Goal: Find specific page/section: Find specific page/section

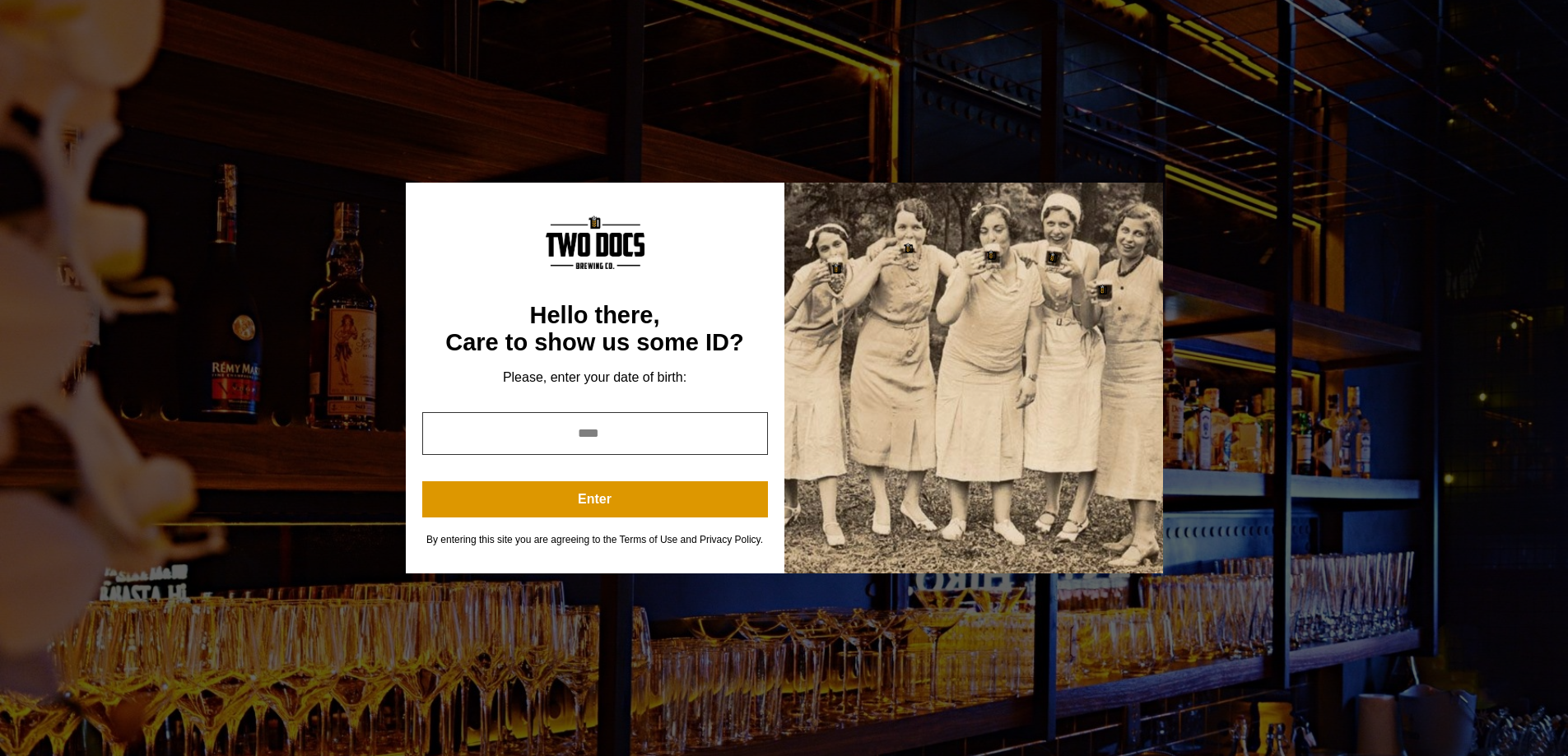
click at [617, 418] on input "year" at bounding box center [595, 434] width 346 height 43
type input "****"
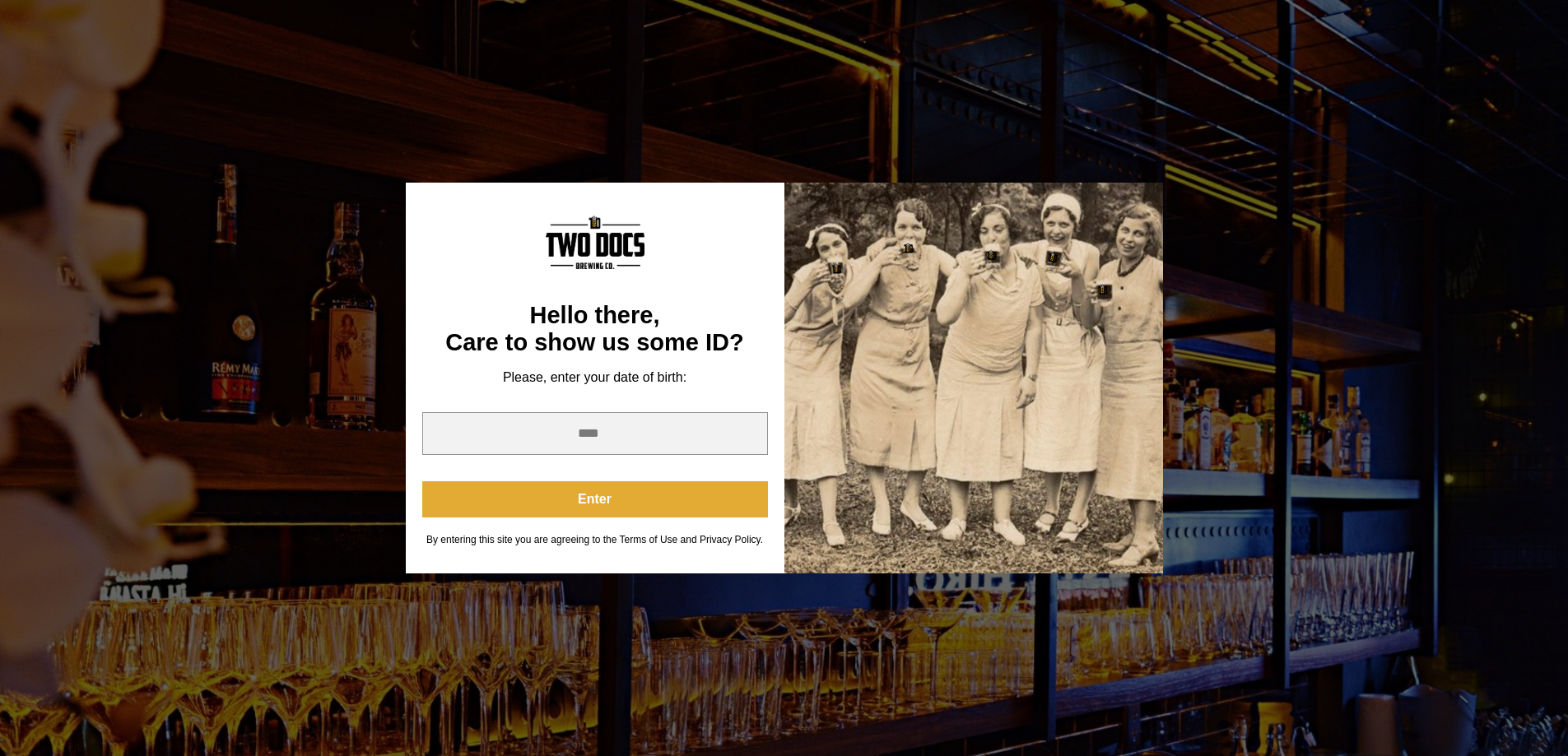
click at [554, 509] on button "Enter" at bounding box center [595, 499] width 346 height 36
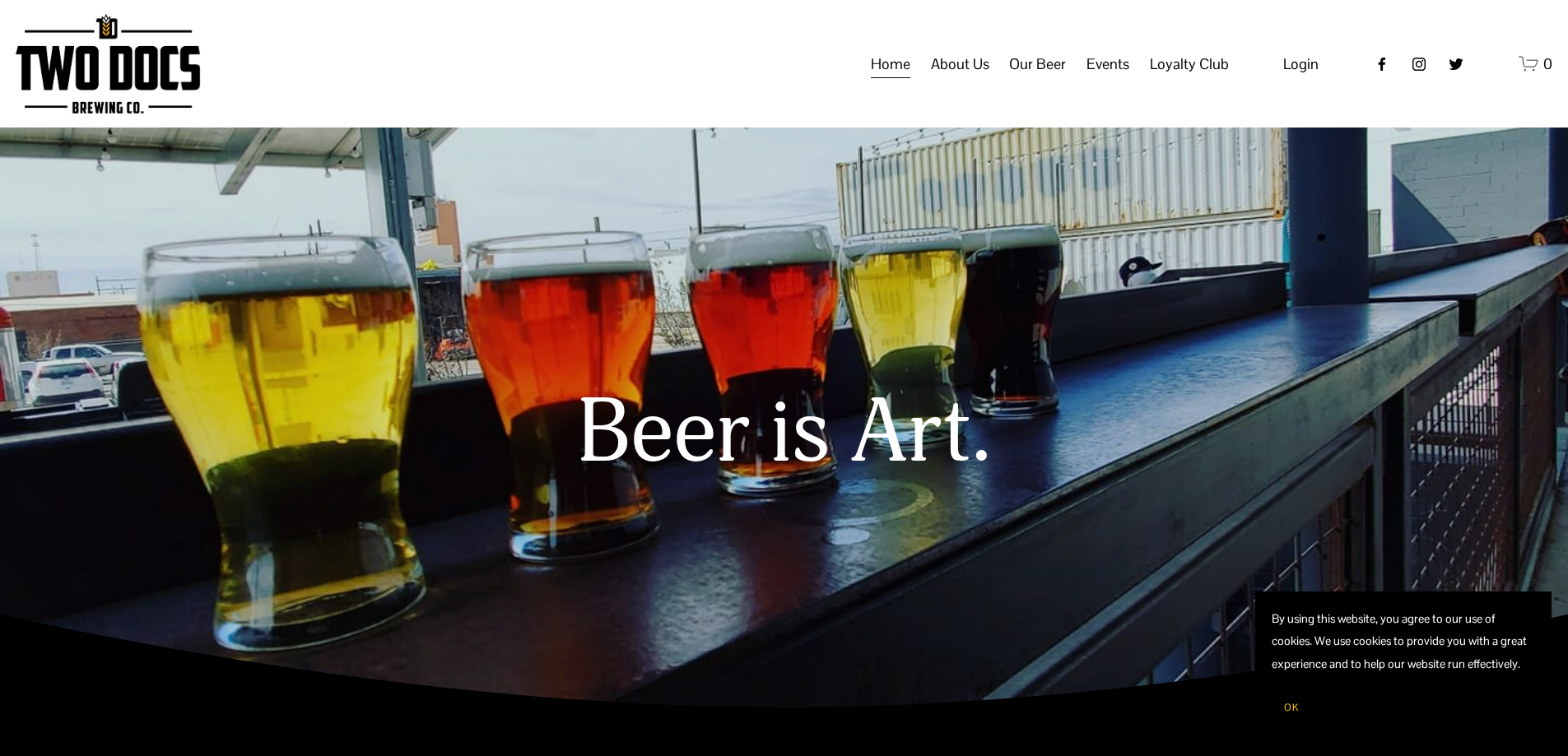
click at [1107, 78] on span "Events" at bounding box center [1108, 64] width 43 height 28
click at [0, 0] on span "Calendar" at bounding box center [0, 0] width 0 height 0
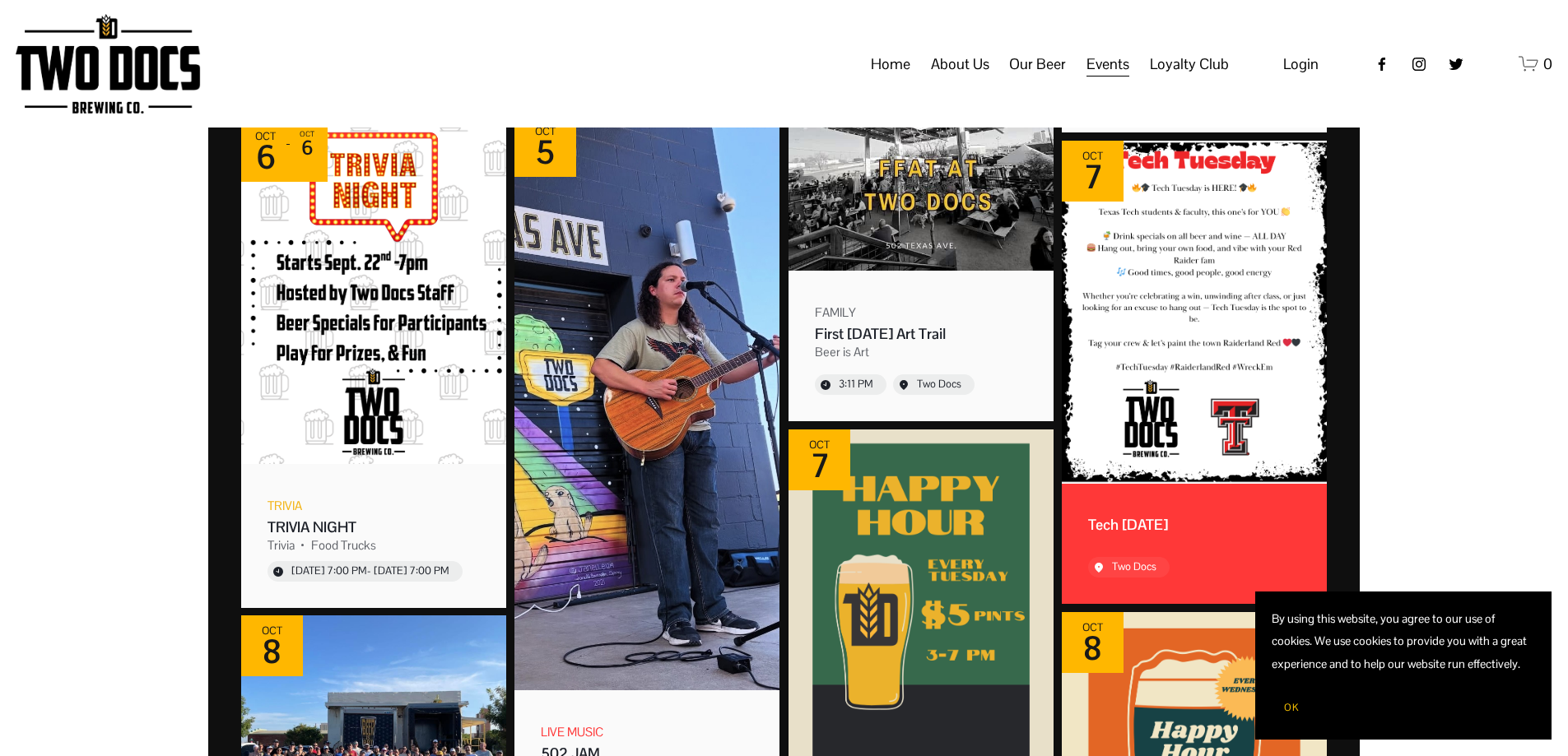
scroll to position [1152, 0]
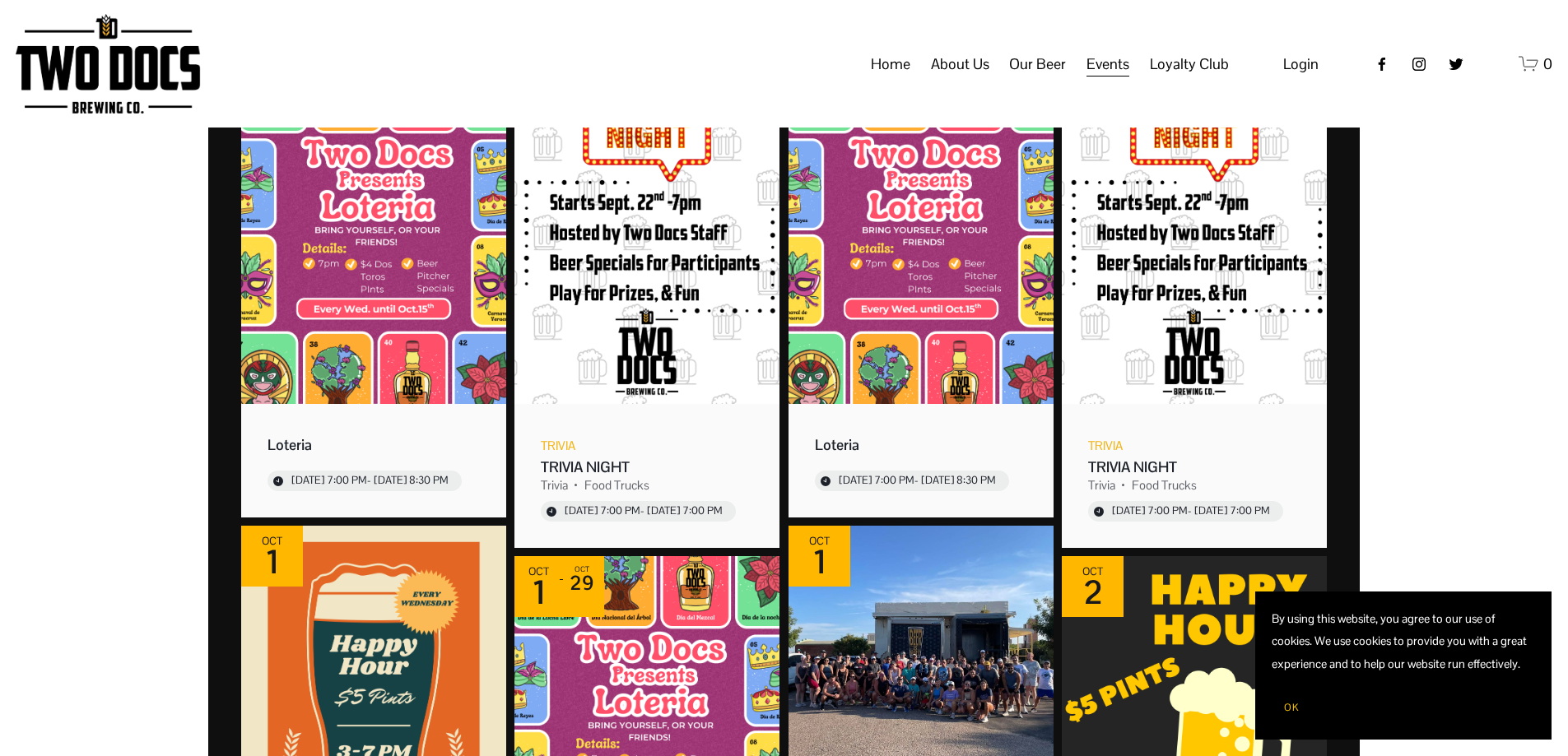
scroll to position [0, 0]
